Goal: Transaction & Acquisition: Register for event/course

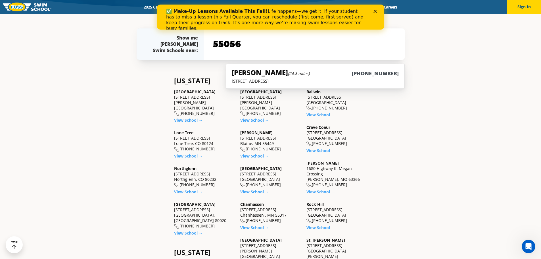
type input "55056"
click at [462, 79] on div "Find a Swim School Near You Find a Swim School Near You Foss Swim School has 33…" at bounding box center [270, 245] width 541 height 799
click at [270, 46] on input "55056" at bounding box center [304, 44] width 185 height 16
click at [375, 10] on icon "Close" at bounding box center [374, 11] width 3 height 3
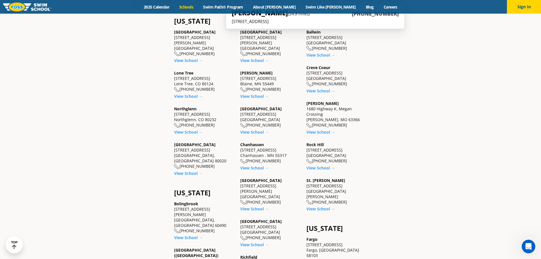
scroll to position [196, 0]
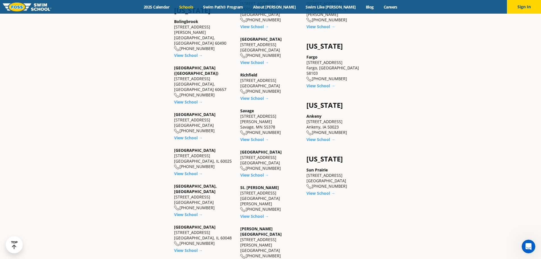
scroll to position [423, 0]
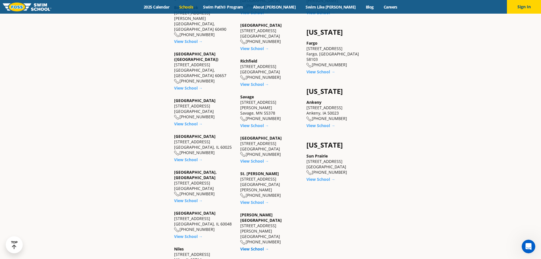
click at [250, 246] on link "View School →" at bounding box center [254, 248] width 29 height 5
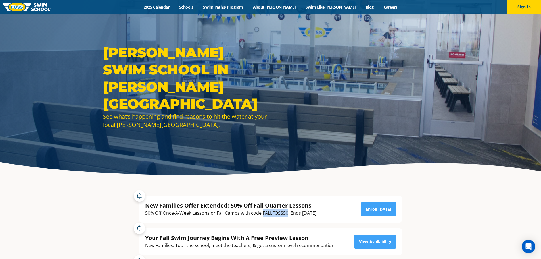
drag, startPoint x: 288, startPoint y: 212, endPoint x: 263, endPoint y: 215, distance: 25.5
click at [263, 215] on div "50% Off Once-A-Week Lessons or Fall Camps with code FALLFOSS50. Ends October 6t…" at bounding box center [231, 213] width 172 height 8
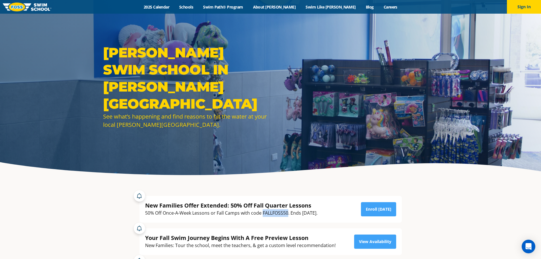
copy div "FALLFOSS50"
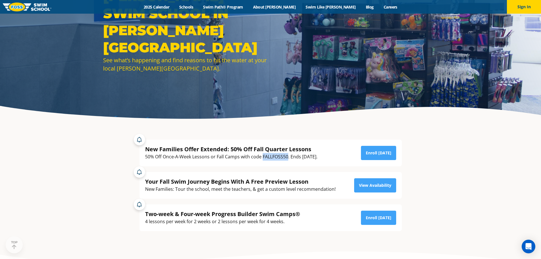
scroll to position [57, 0]
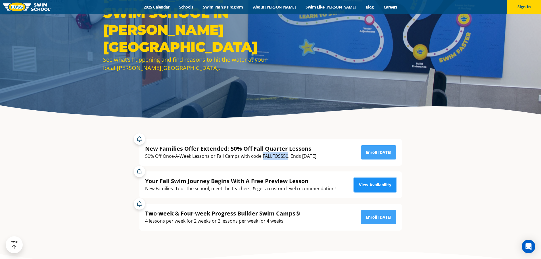
click at [369, 183] on link "View Availability" at bounding box center [375, 185] width 42 height 14
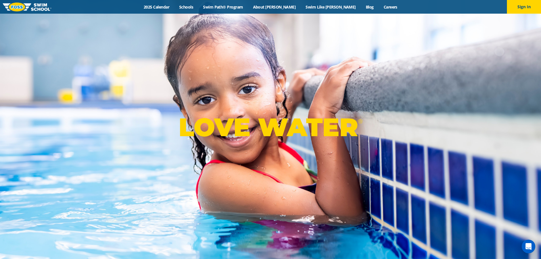
drag, startPoint x: 205, startPoint y: 8, endPoint x: 219, endPoint y: 55, distance: 49.6
click at [198, 8] on link "Schools" at bounding box center [186, 6] width 24 height 5
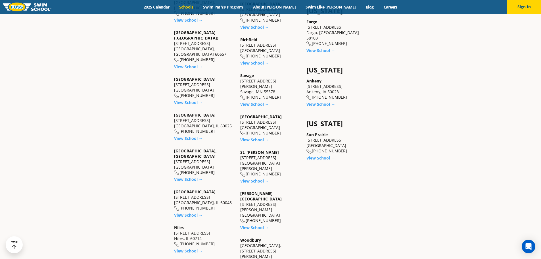
scroll to position [455, 0]
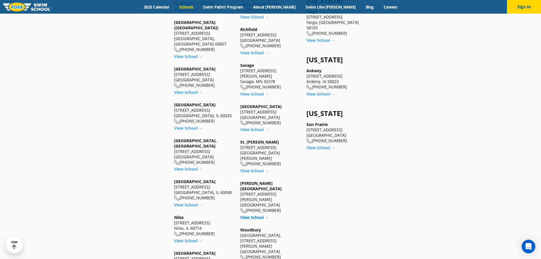
click at [255, 215] on link "View School →" at bounding box center [254, 217] width 29 height 5
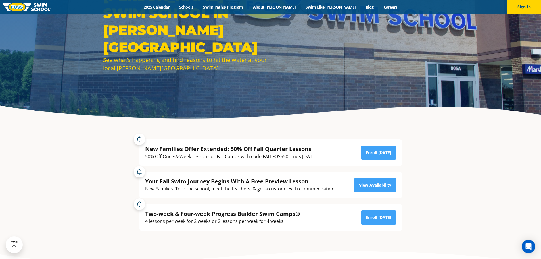
scroll to position [57, 0]
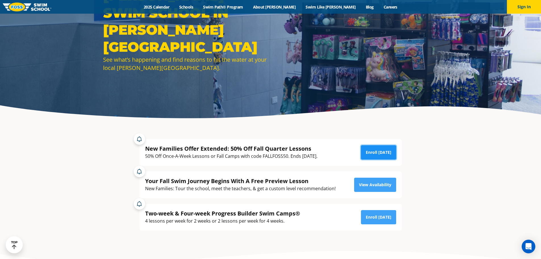
click at [376, 150] on link "Enroll Today" at bounding box center [378, 152] width 35 height 14
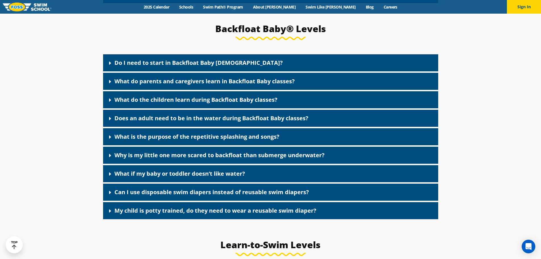
scroll to position [1164, 0]
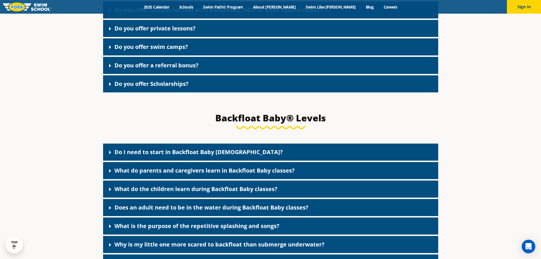
click at [156, 211] on link "Does an adult need to be in the water during Backfloat Baby classes?" at bounding box center [211, 207] width 194 height 8
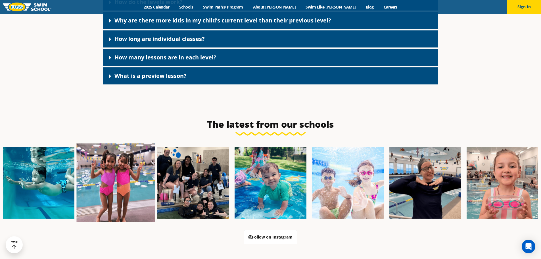
scroll to position [1676, 0]
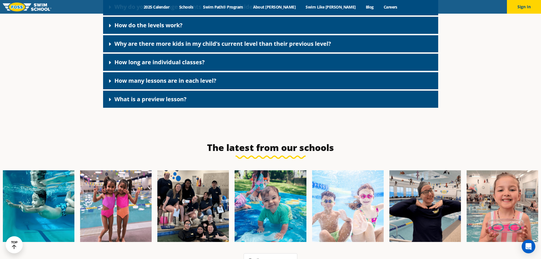
click at [139, 103] on link "What is a preview lesson?" at bounding box center [150, 99] width 72 height 8
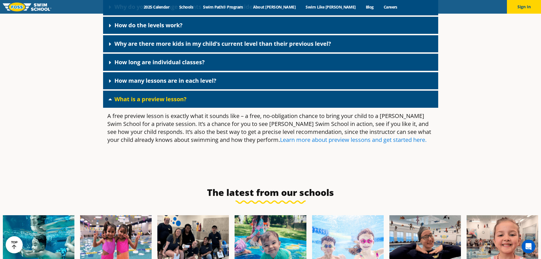
click at [280, 143] on link "Learn more about preview lessons and get started here." at bounding box center [353, 140] width 147 height 8
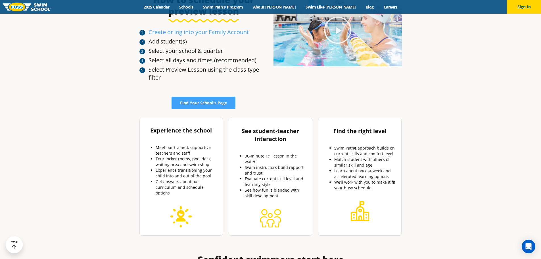
scroll to position [199, 0]
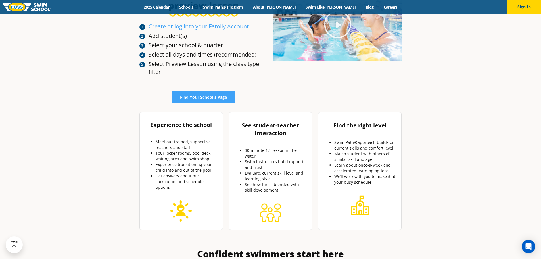
click at [203, 99] on div "Experience the school Meet our trained, supportive teachers and staff Tour lock…" at bounding box center [271, 250] width 274 height 323
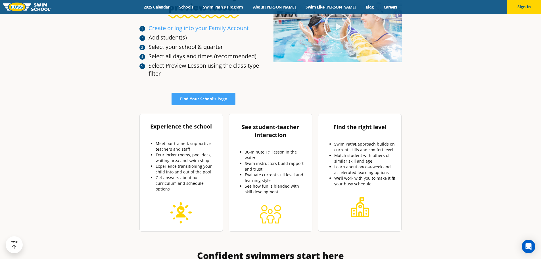
scroll to position [142, 0]
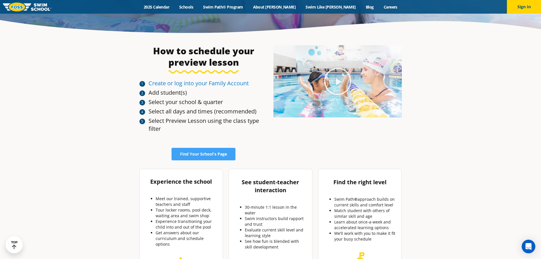
click at [197, 83] on link "Create or log into your Family Account" at bounding box center [199, 83] width 100 height 8
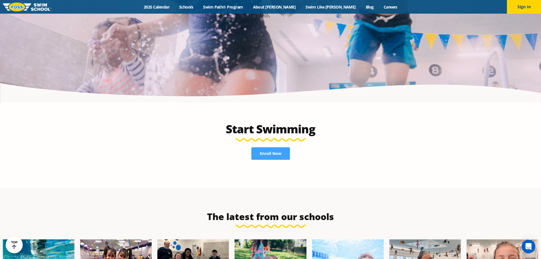
scroll to position [1278, 0]
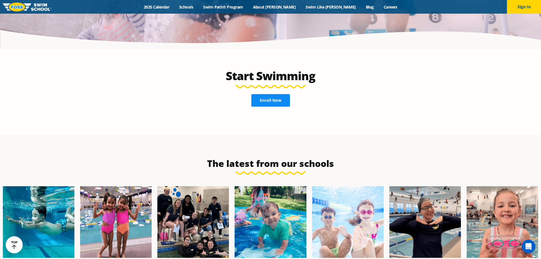
click at [270, 94] on link "Enroll Now" at bounding box center [270, 100] width 39 height 13
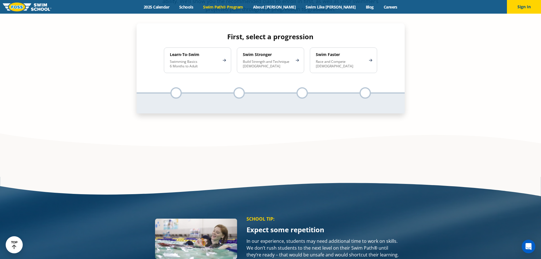
scroll to position [511, 0]
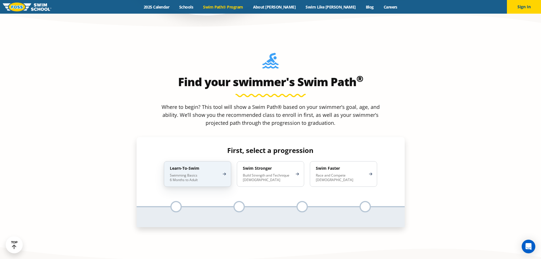
click at [197, 166] on h4 "Learn-To-Swim" at bounding box center [195, 168] width 50 height 5
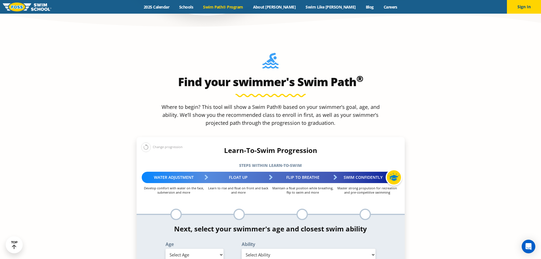
click at [368, 172] on div "Swim Confidently" at bounding box center [367, 177] width 64 height 11
drag, startPoint x: 264, startPoint y: 211, endPoint x: 267, endPoint y: 211, distance: 2.9
click at [264, 249] on select "Select Ability" at bounding box center [309, 255] width 134 height 12
click at [191, 249] on select "Select Age 6 months - 1 year 1 year 2 years 3 years 4 years 5 years 6 years 7 y…" at bounding box center [195, 255] width 58 height 12
select select "3-years"
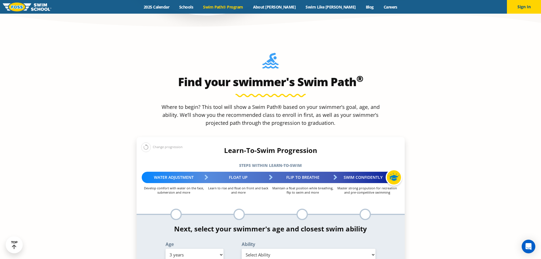
click at [166, 249] on select "Select Age 6 months - 1 year 1 year 2 years 3 years 4 years 5 years 6 years 7 y…" at bounding box center [195, 255] width 58 height 12
click at [289, 249] on select "Select Ability First in-water experience When in the water, reliant on a life j…" at bounding box center [309, 255] width 134 height 12
select select "3-years-swims-5-feet-with-face-in-the-water-unassisted-by-a-person-or-floatie"
click at [242, 249] on select "Select Ability First in-water experience When in the water, reliant on a life j…" at bounding box center [309, 255] width 134 height 12
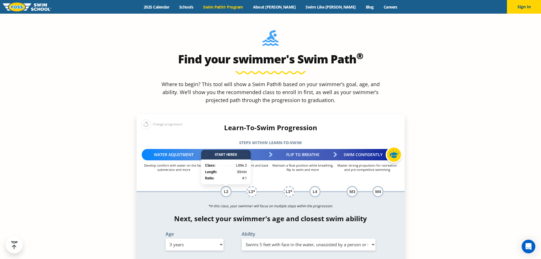
scroll to position [568, 0]
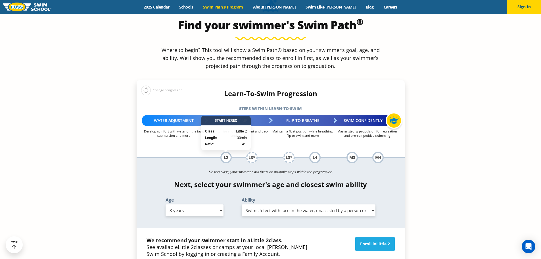
click at [314, 204] on select "Select Ability First in-water experience When in the water, reliant on a life j…" at bounding box center [309, 210] width 134 height 12
click at [204, 237] on strong "We recommend your swimmer start in a Little 2 class." at bounding box center [215, 240] width 136 height 7
click at [372, 237] on link "Enroll in Little 2" at bounding box center [374, 244] width 39 height 14
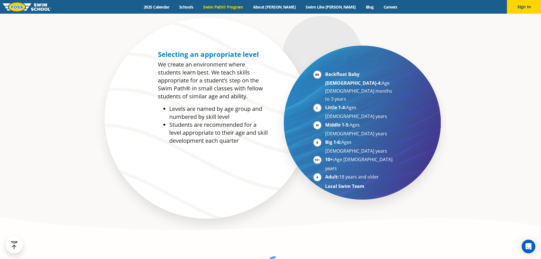
scroll to position [227, 0]
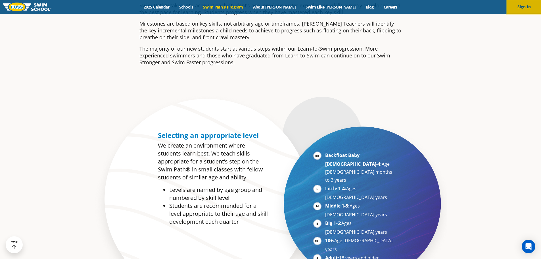
click at [513, 7] on button "Sign In" at bounding box center [524, 7] width 34 height 14
